Goal: Task Accomplishment & Management: Use online tool/utility

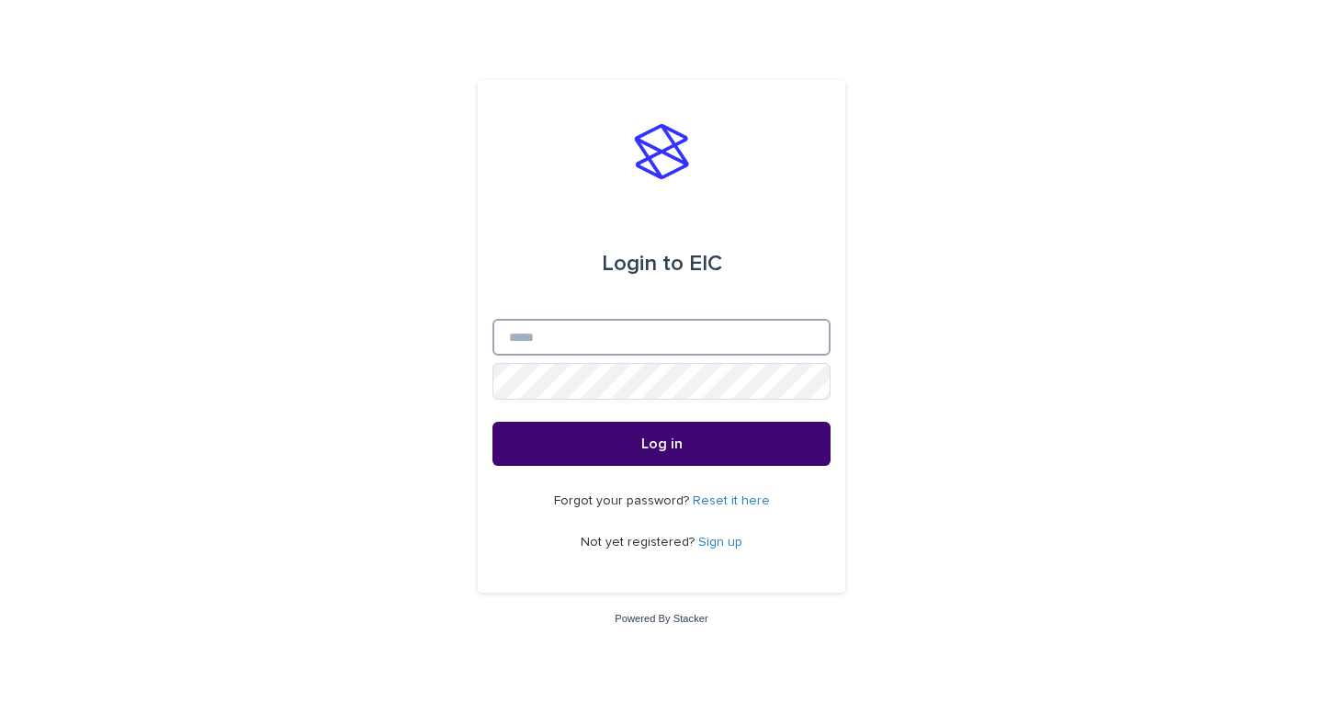
type input "**********"
click at [638, 437] on button "Log in" at bounding box center [661, 444] width 338 height 44
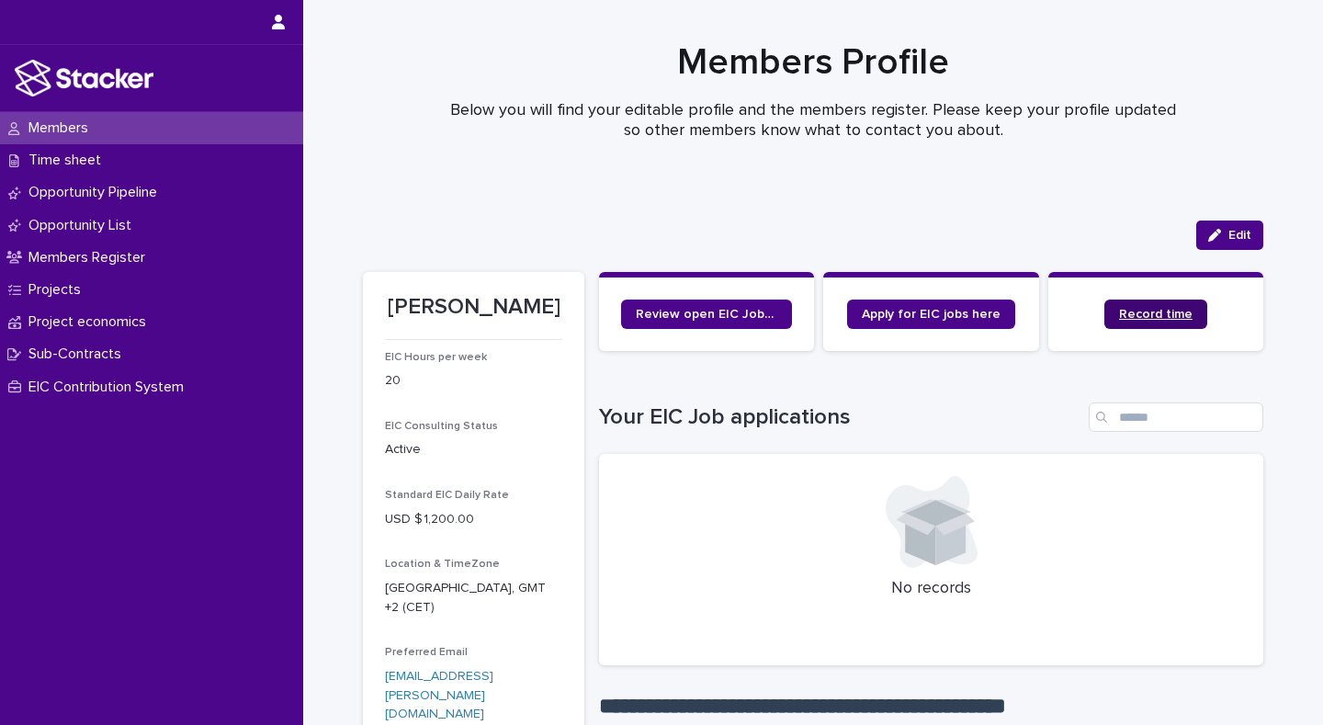
click at [1147, 310] on span "Record time" at bounding box center [1155, 314] width 73 height 13
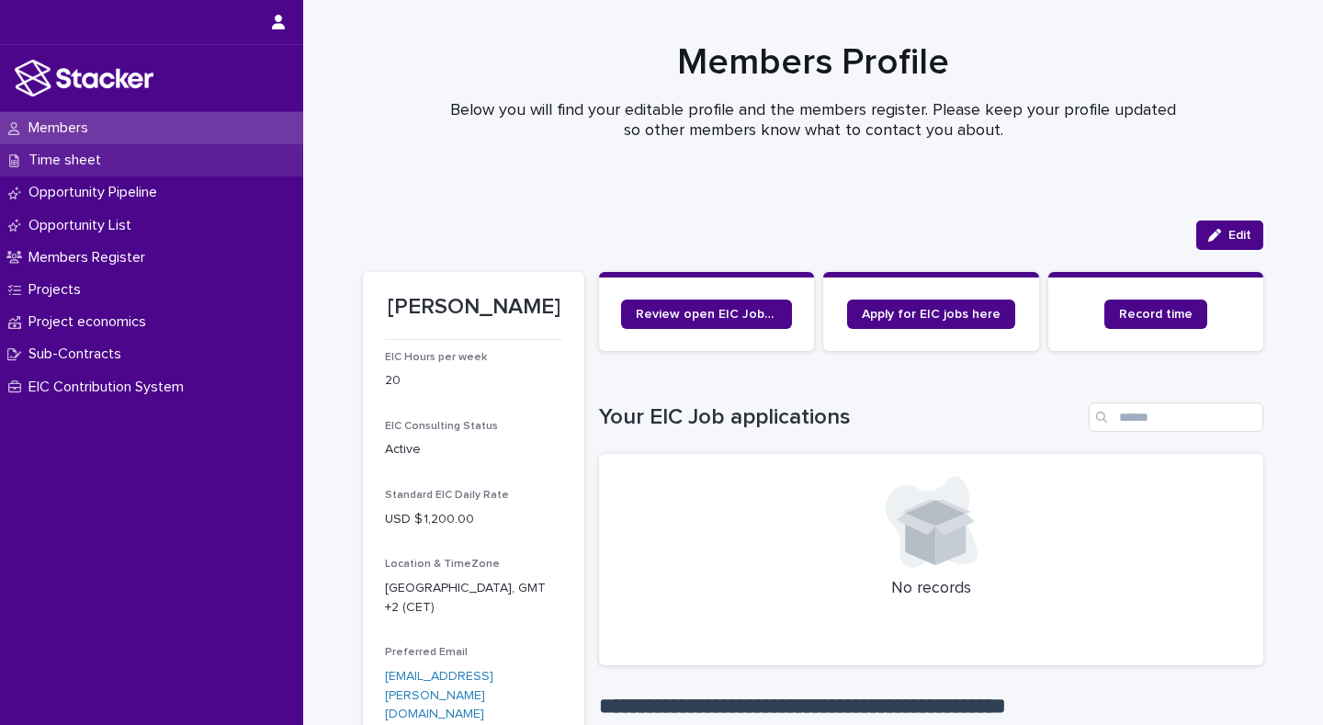
click at [104, 161] on p "Time sheet" at bounding box center [68, 160] width 95 height 17
